Goal: Communication & Community: Answer question/provide support

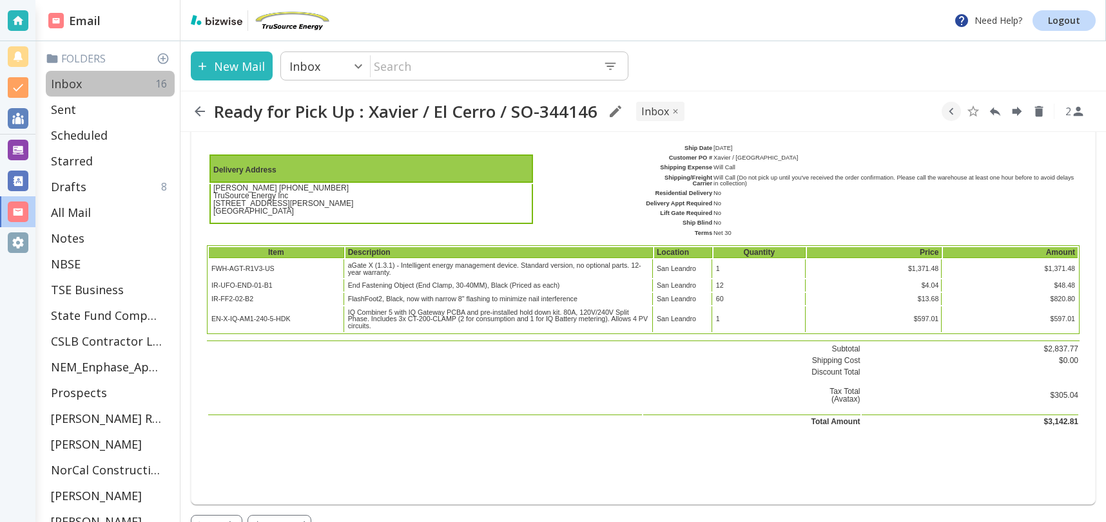
click at [85, 82] on div "Inbox 16" at bounding box center [110, 84] width 129 height 26
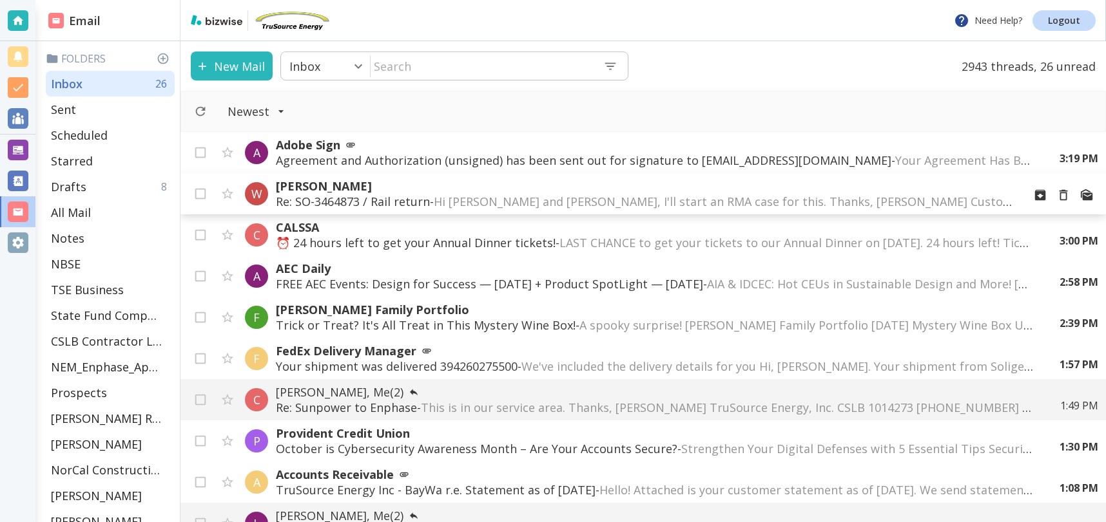
click at [309, 198] on p "Re: SO-3464873 / Rail return - Hi [PERSON_NAME] and [PERSON_NAME], I'll start a…" at bounding box center [644, 201] width 737 height 15
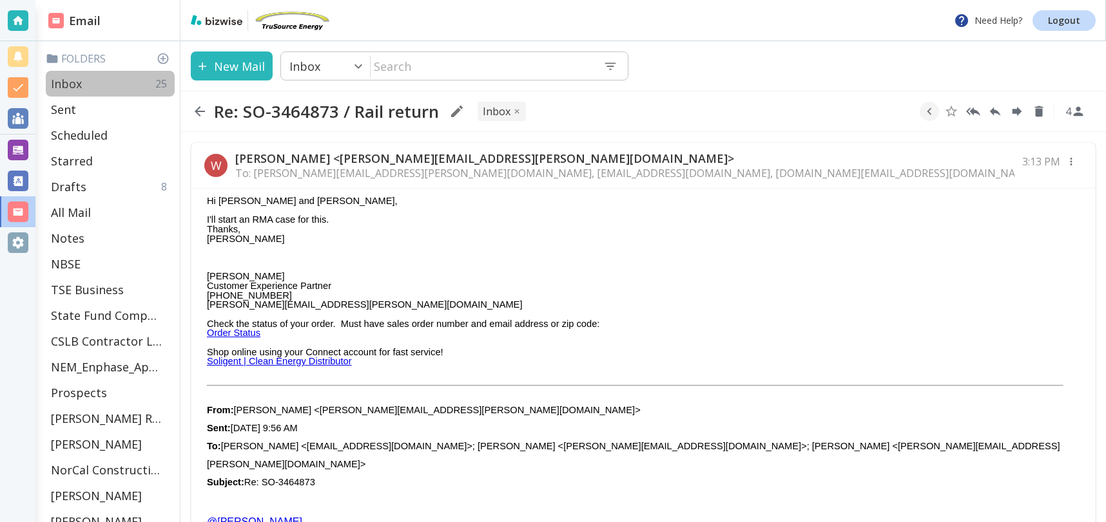
click at [89, 82] on div "Inbox 25" at bounding box center [110, 84] width 129 height 26
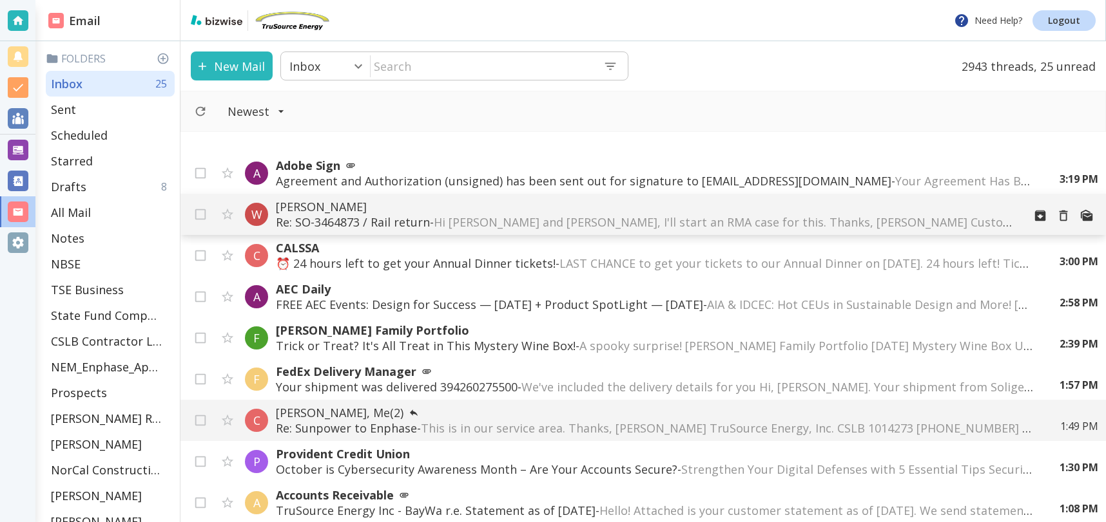
click at [410, 219] on p "Re: SO-3464873 / Rail return - Hi Jaime and Tony, I'll start an RMA case for th…" at bounding box center [644, 222] width 737 height 15
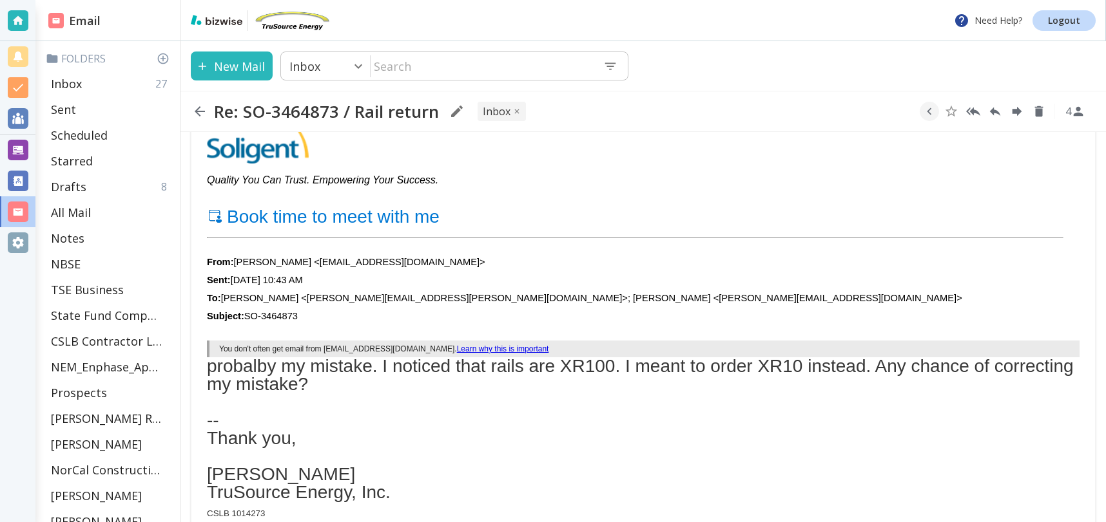
scroll to position [587, 0]
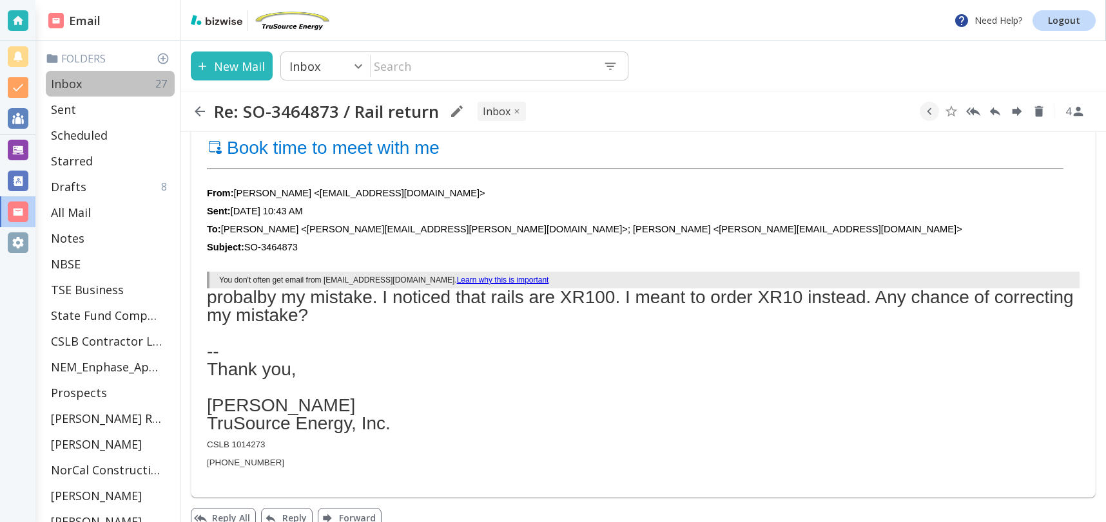
click at [62, 79] on p "Inbox" at bounding box center [66, 83] width 31 height 15
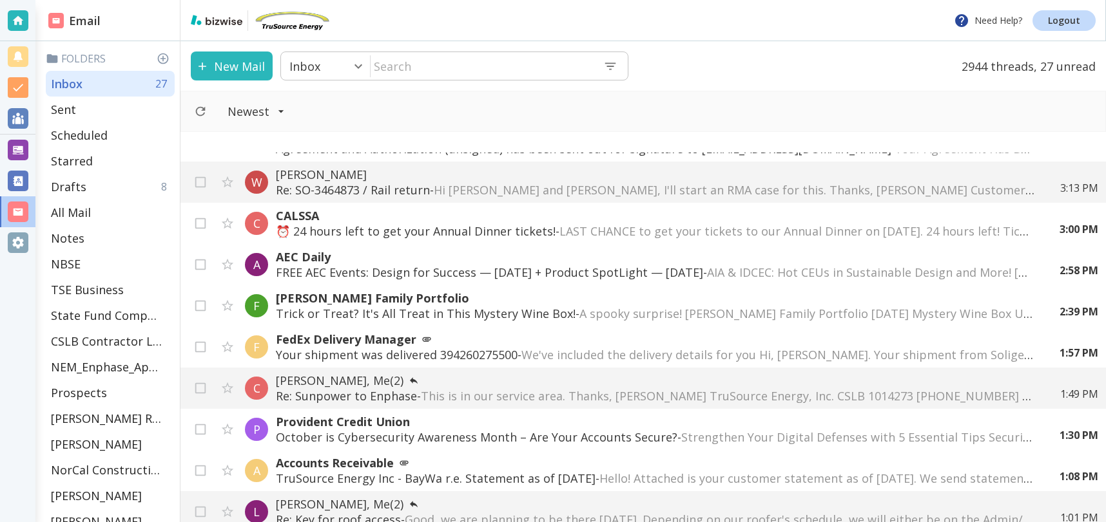
scroll to position [33, 0]
click at [1063, 262] on icon "Move to Trash" at bounding box center [1063, 265] width 8 height 11
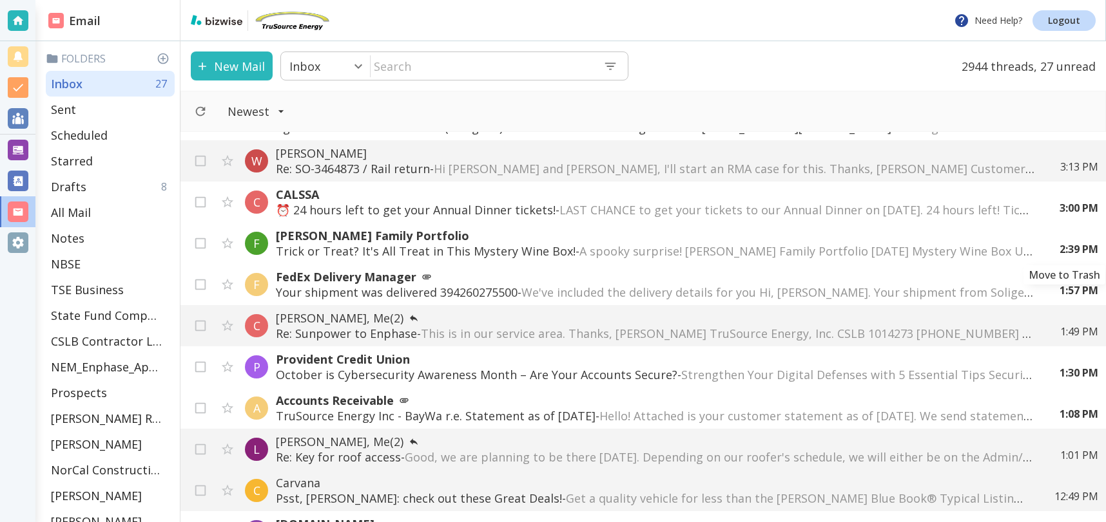
click at [0, 0] on icon "Move to Trash" at bounding box center [0, 0] width 0 height 0
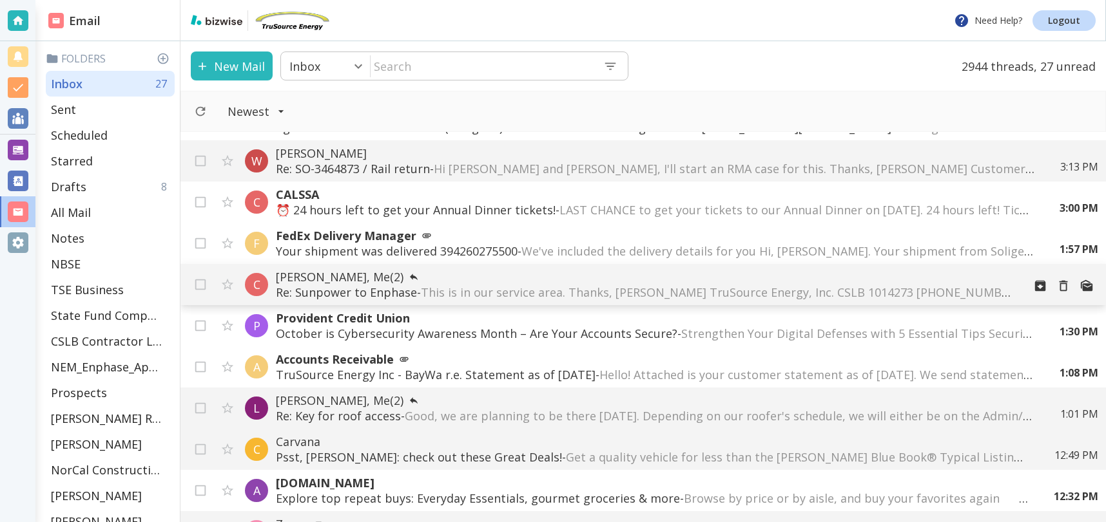
click at [352, 287] on p "Re: Sunpower to Enphase - This is in our service area. Thanks, Tony Cilenti Tru…" at bounding box center [644, 292] width 737 height 15
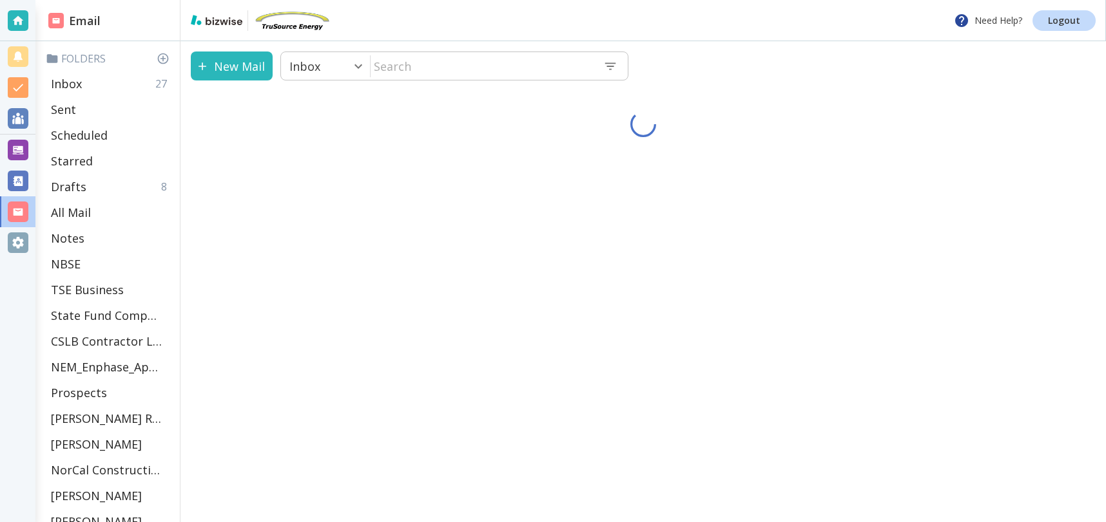
click at [352, 287] on div "New Mail Inbox 0 ​ ​" at bounding box center [642, 281] width 925 height 481
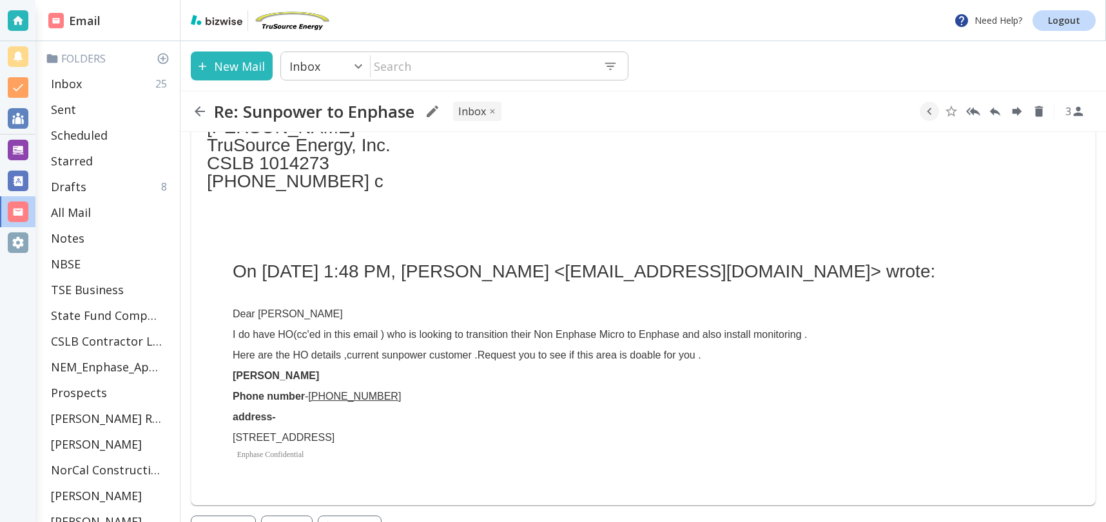
scroll to position [230, 0]
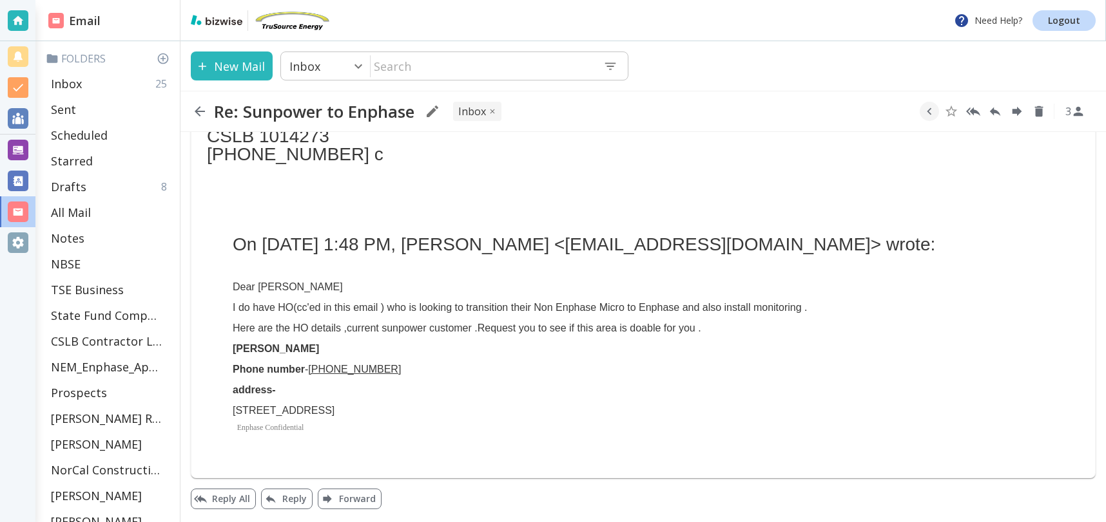
drag, startPoint x: 230, startPoint y: 407, endPoint x: 411, endPoint y: 417, distance: 181.3
click at [410, 417] on div "On Oct 15, 2025, at 1:48 PM, Christina Palomino <cpalomino@enphaseenergy.com> w…" at bounding box center [643, 316] width 872 height 232
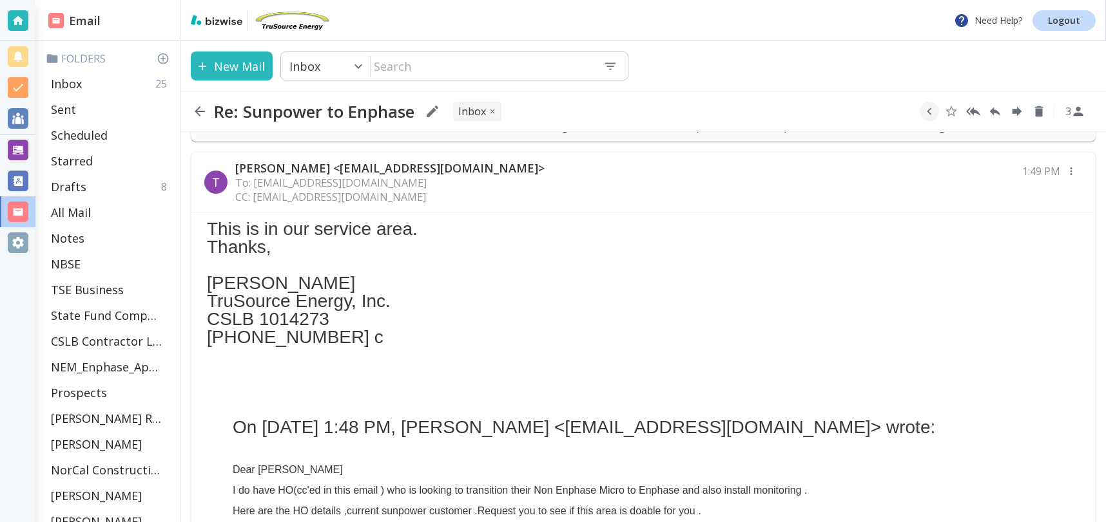
scroll to position [0, 0]
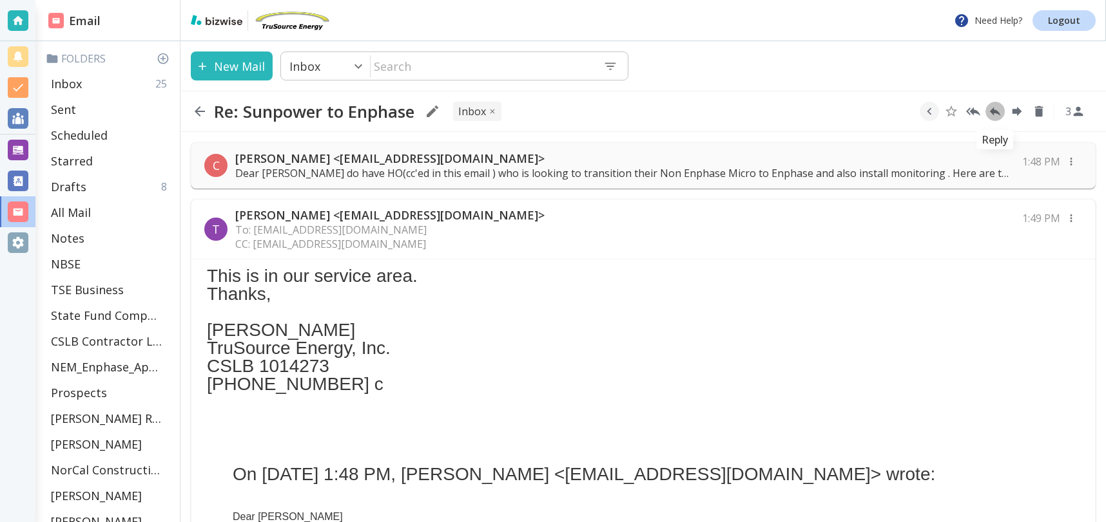
click at [994, 115] on icon "Reply" at bounding box center [995, 111] width 14 height 14
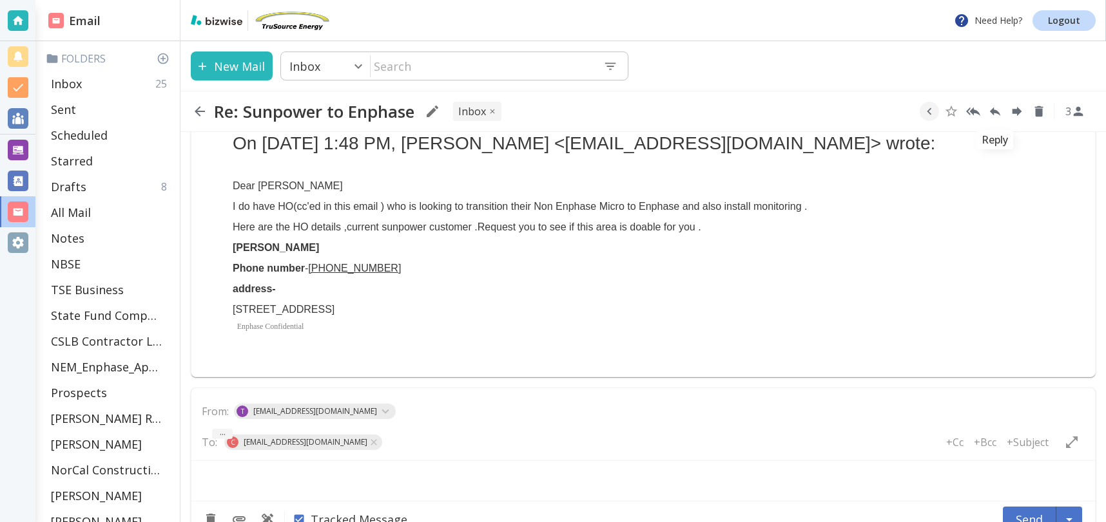
type textarea "<div class="bizwise_content"></div><div class="gmail_signature"><br>--<br><p>Th…"
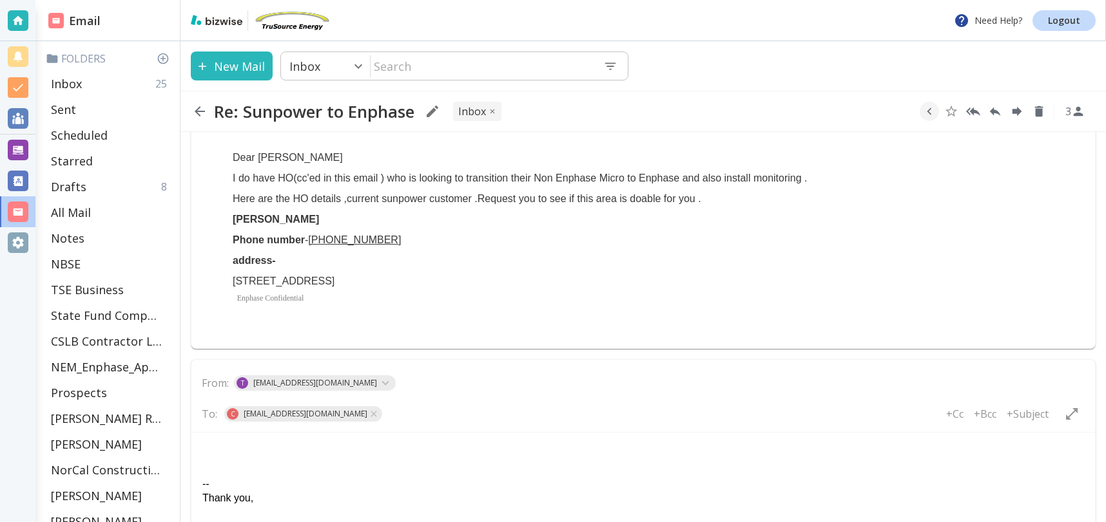
drag, startPoint x: 280, startPoint y: 443, endPoint x: 504, endPoint y: 445, distance: 223.6
click at [287, 443] on body "-- Thank you, Tony Cilenti TruSource Energy, Inc. CSLB 1014273 925 858 4220" at bounding box center [643, 510] width 883 height 135
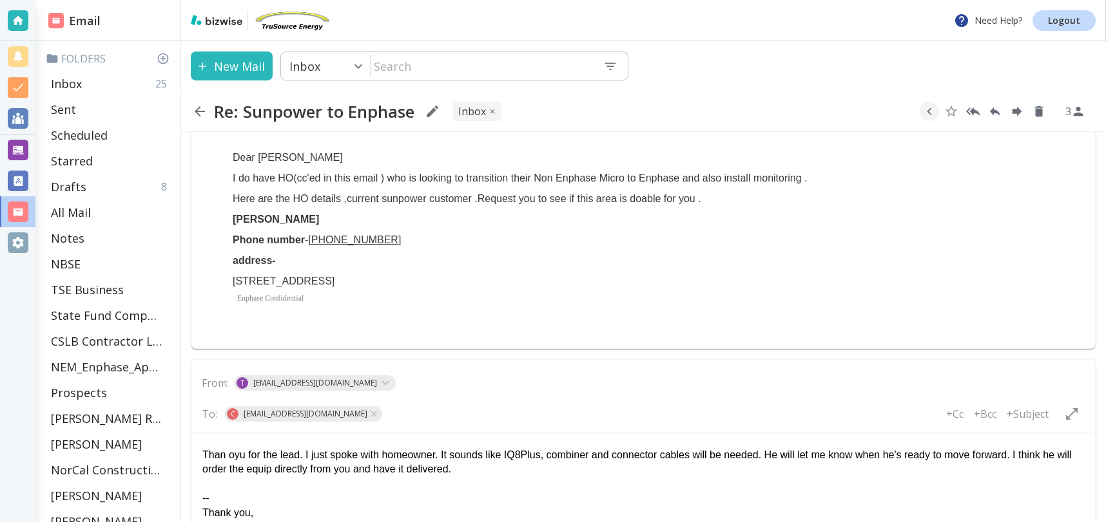
drag, startPoint x: 243, startPoint y: 455, endPoint x: 416, endPoint y: 452, distance: 173.3
click at [245, 455] on div "Than oyu for the lead. I just spoke with homeowner. It sounds like IQ8Plus, com…" at bounding box center [642, 462] width 881 height 29
drag, startPoint x: 509, startPoint y: 459, endPoint x: 533, endPoint y: 455, distance: 24.8
click at [509, 459] on div "Thank you for the lead. I just spoke with homeowner. It sounds like IQ8Plus, co…" at bounding box center [642, 463] width 881 height 29
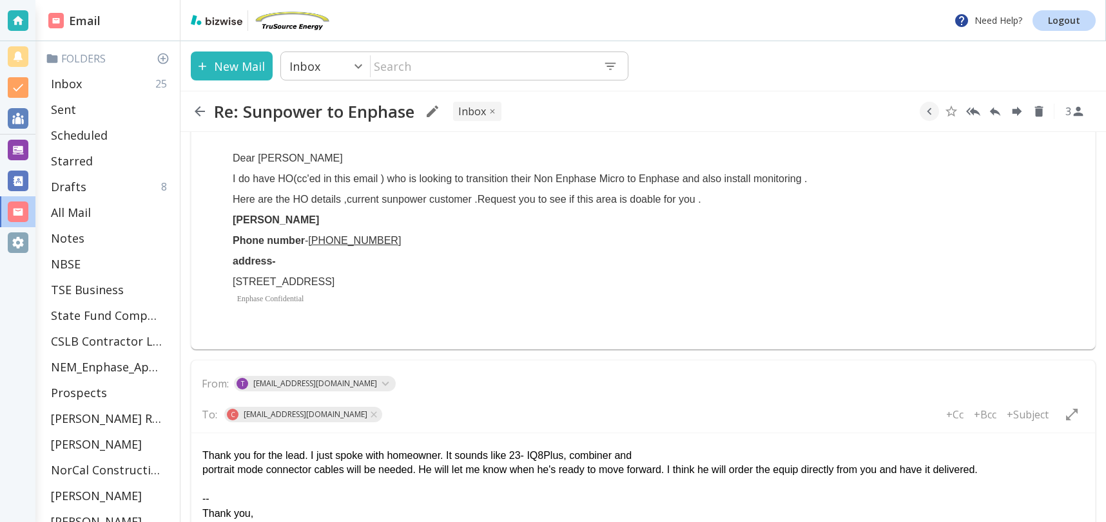
click at [570, 458] on div "Thank you for the lead. I just spoke with homeowner. It sounds like 23- IQ8Plus…" at bounding box center [642, 456] width 881 height 14
click at [1015, 472] on div "portrait mode connector cables will be needed. He will let me know when he's re…" at bounding box center [642, 470] width 881 height 14
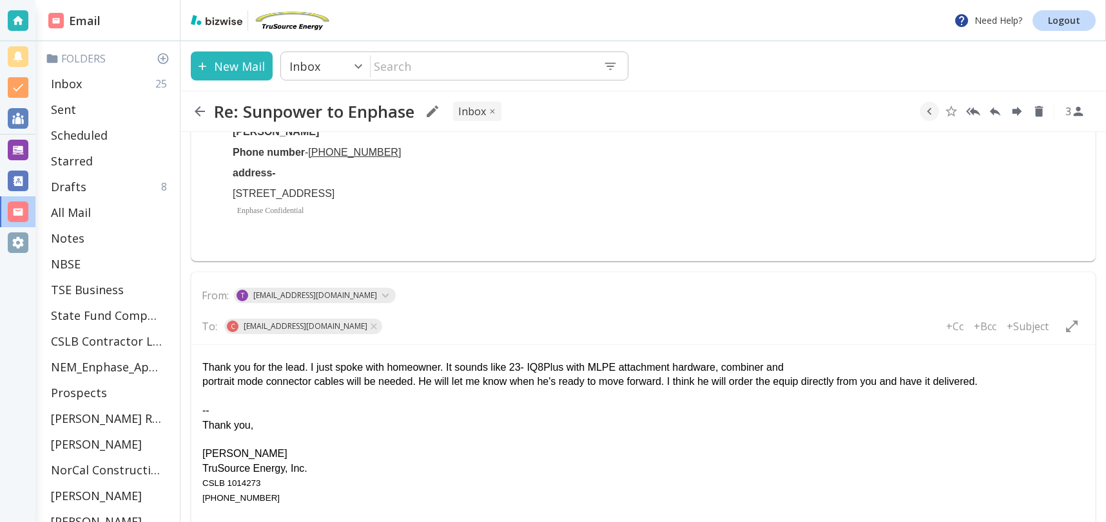
scroll to position [449, 0]
drag, startPoint x: 206, startPoint y: 392, endPoint x: 271, endPoint y: 403, distance: 66.5
click at [206, 392] on div "-- Thank you, Tony Cilenti TruSource Energy, Inc. CSLB 1014273 925 858 4220" at bounding box center [642, 445] width 881 height 115
drag, startPoint x: 206, startPoint y: 395, endPoint x: 216, endPoint y: 396, distance: 10.3
click at [207, 395] on div "it sounds like next year. -- Thank you, Tony Cilenti TruSource Energy, Inc. CSL…" at bounding box center [642, 445] width 881 height 115
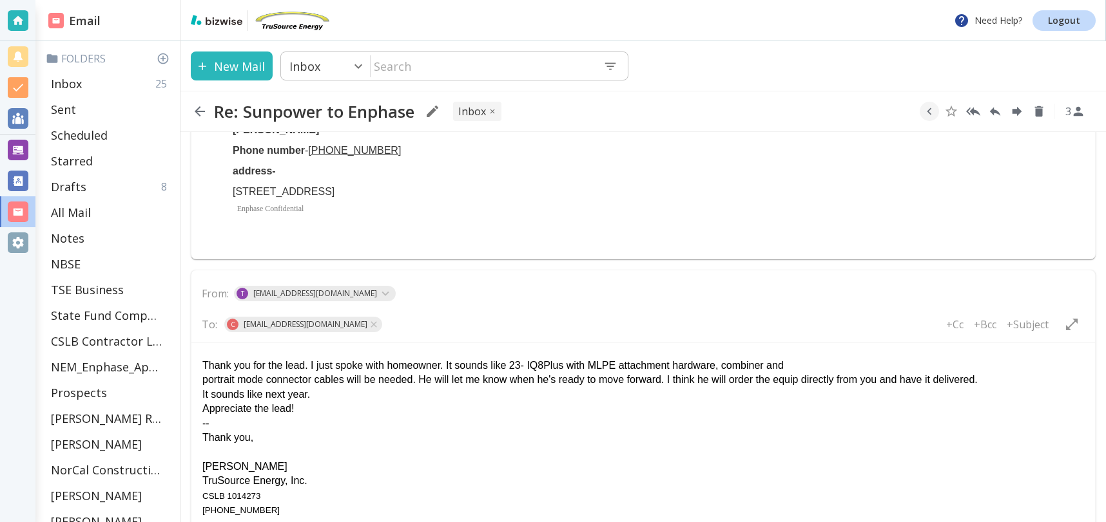
scroll to position [653, 0]
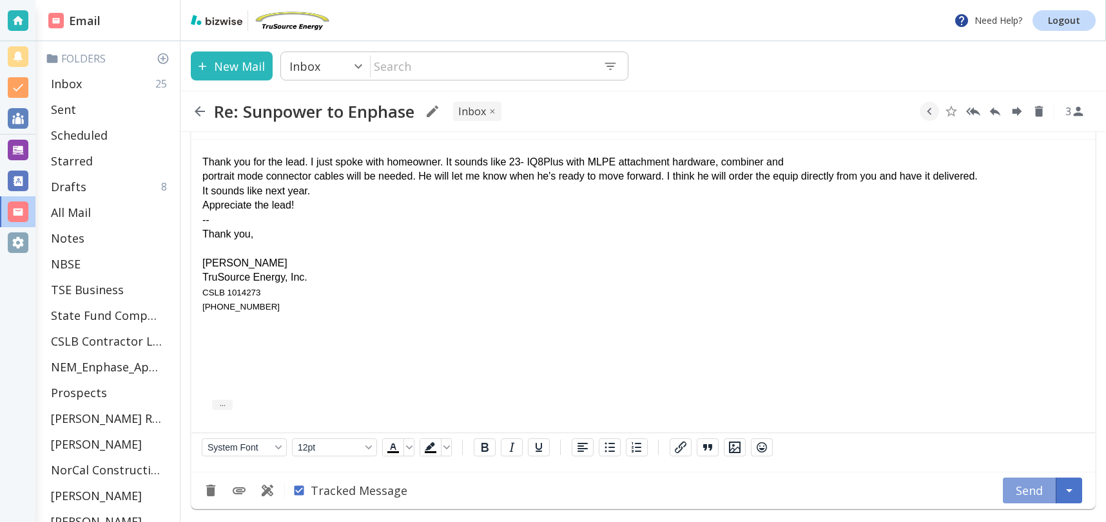
click at [1020, 488] on button "Send" at bounding box center [1028, 491] width 53 height 26
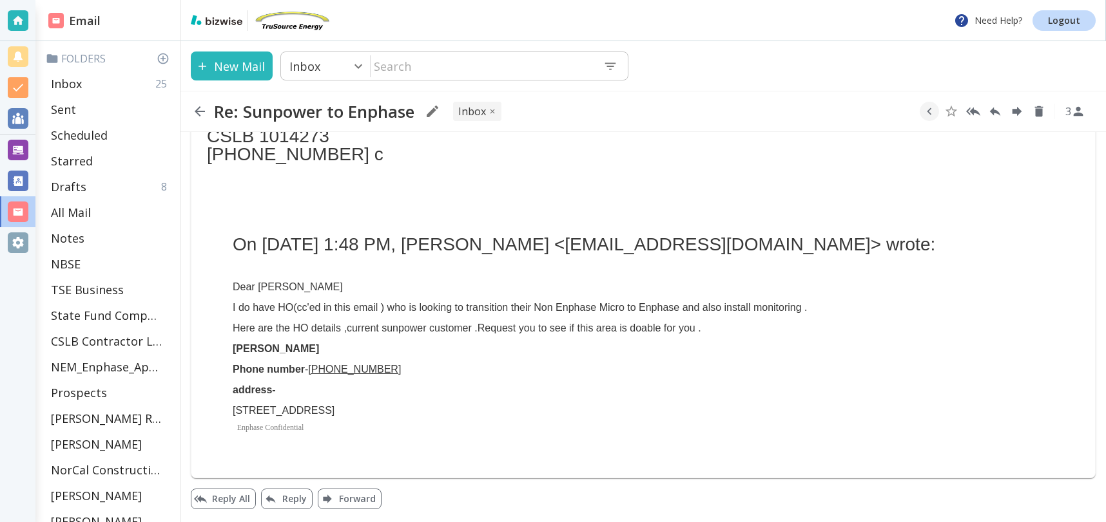
scroll to position [230, 0]
click at [70, 86] on p "Inbox" at bounding box center [66, 83] width 31 height 15
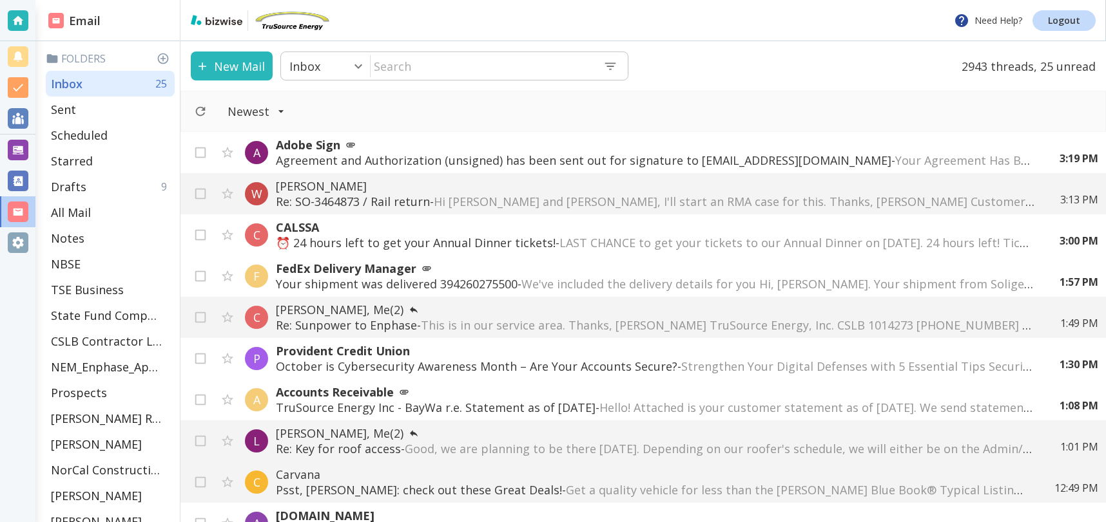
scroll to position [33, 0]
